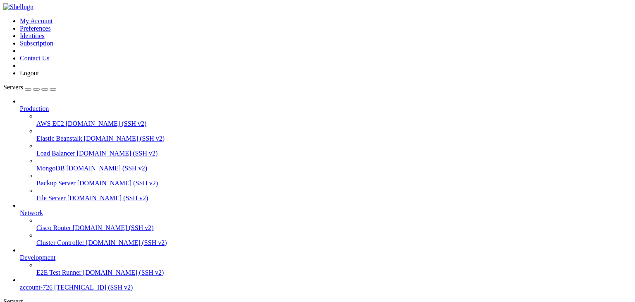
scroll to position [31, 0]
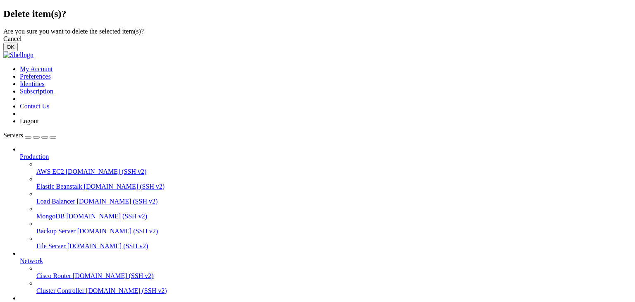
click at [18, 51] on button "OK" at bounding box center [10, 47] width 14 height 9
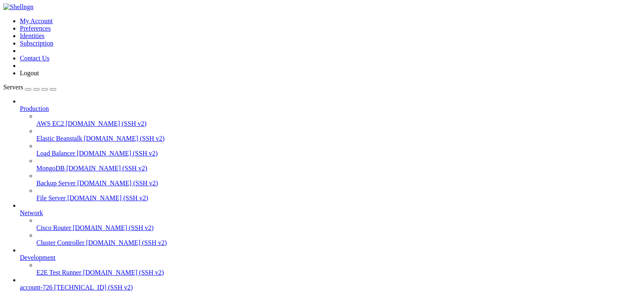
scroll to position [10, 0]
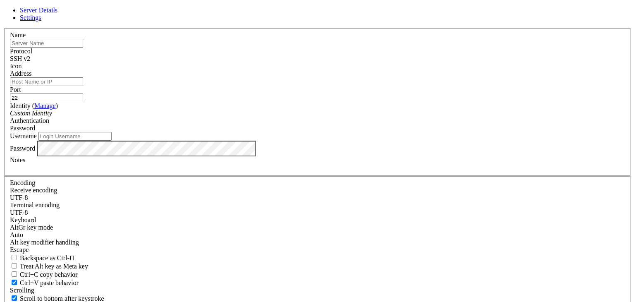
click at [83, 48] on input "text" at bounding box center [46, 43] width 73 height 9
click at [83, 86] on input "Address" at bounding box center [46, 81] width 73 height 9
paste input "[TECHNICAL_ID]"
type input "[TECHNICAL_ID]"
click at [83, 102] on input "22" at bounding box center [46, 97] width 73 height 9
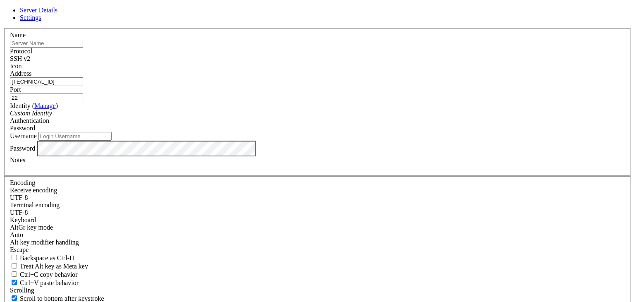
click at [112, 141] on input "Username" at bounding box center [74, 136] width 73 height 9
type input "root"
click at [83, 48] on input "text" at bounding box center [46, 43] width 73 height 9
type input "account-726"
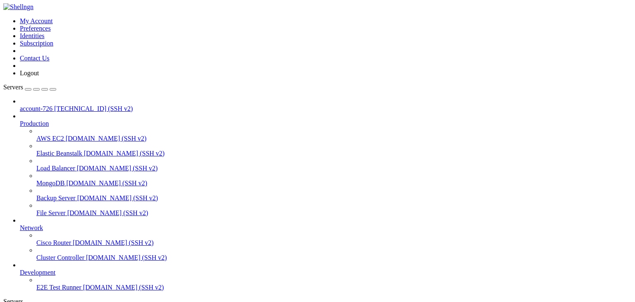
scroll to position [0, 0]
click at [49, 105] on span "account-726" at bounding box center [36, 108] width 33 height 7
drag, startPoint x: 169, startPoint y: 650, endPoint x: 279, endPoint y: 688, distance: 115.6
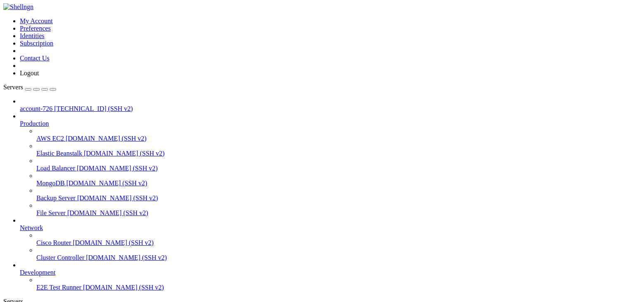
drag, startPoint x: 170, startPoint y: 650, endPoint x: 417, endPoint y: 594, distance: 253.8
drag, startPoint x: 446, startPoint y: 650, endPoint x: 451, endPoint y: 650, distance: 5.0
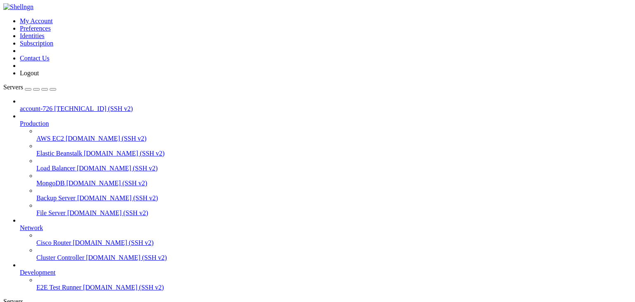
type input "/root"
drag, startPoint x: 170, startPoint y: 676, endPoint x: 449, endPoint y: 675, distance: 279.0
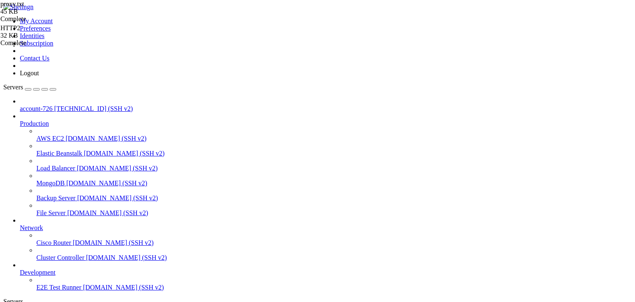
drag, startPoint x: 170, startPoint y: 690, endPoint x: 225, endPoint y: 698, distance: 55.5
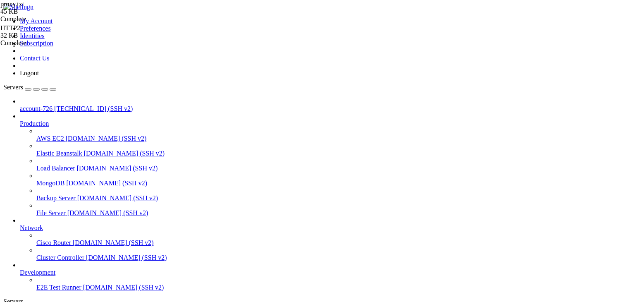
drag, startPoint x: 171, startPoint y: 663, endPoint x: 353, endPoint y: 600, distance: 193.2
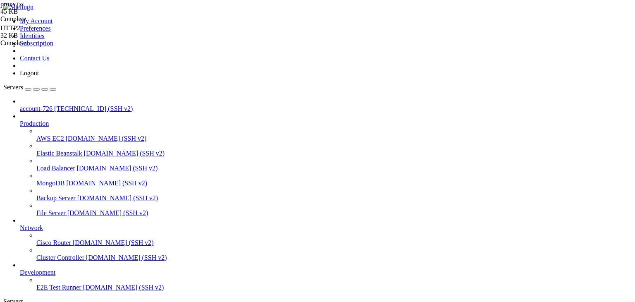
drag, startPoint x: 170, startPoint y: 670, endPoint x: 401, endPoint y: 610, distance: 238.4
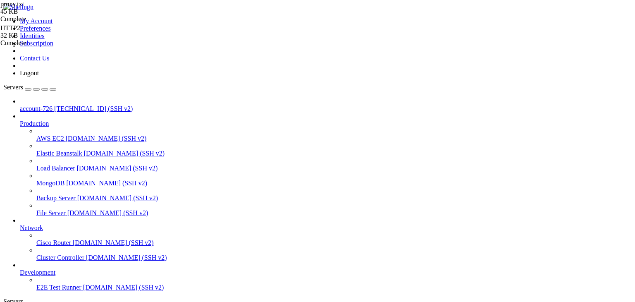
drag, startPoint x: 172, startPoint y: 675, endPoint x: 320, endPoint y: 608, distance: 163.0
